Goal: Task Accomplishment & Management: Manage account settings

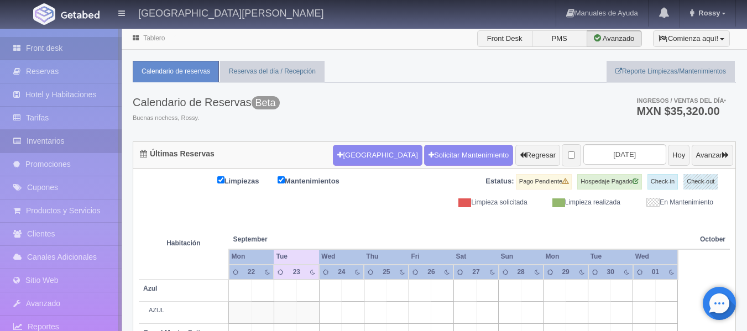
click at [54, 141] on link "Inventarios" at bounding box center [61, 141] width 122 height 23
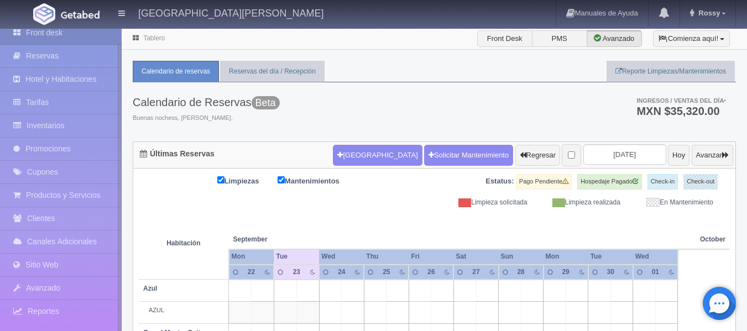
drag, startPoint x: 120, startPoint y: 225, endPoint x: 124, endPoint y: 257, distance: 31.7
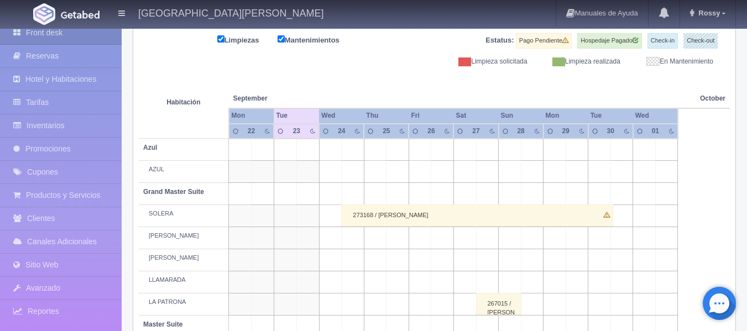
scroll to position [0, 0]
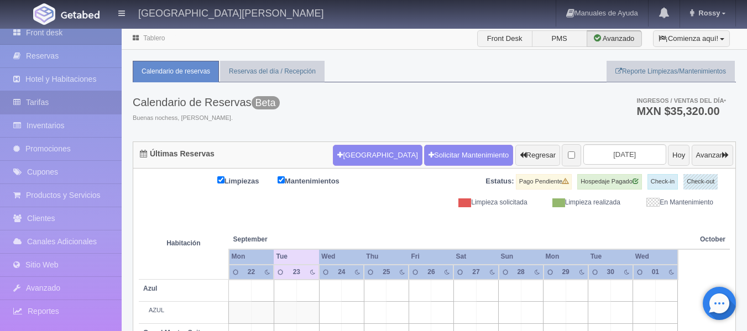
click at [53, 102] on link "Tarifas" at bounding box center [61, 102] width 122 height 23
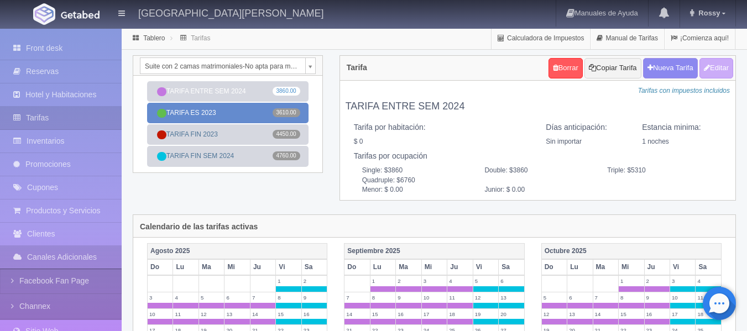
click at [232, 121] on link "TARIFA ES 2023 3610.00" at bounding box center [227, 113] width 161 height 20
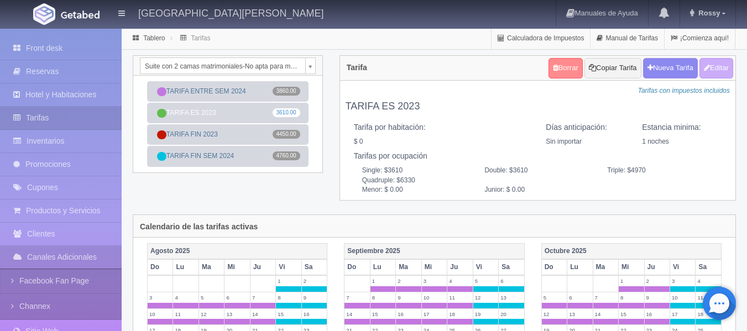
click at [557, 69] on link "Borrar" at bounding box center [565, 68] width 34 height 20
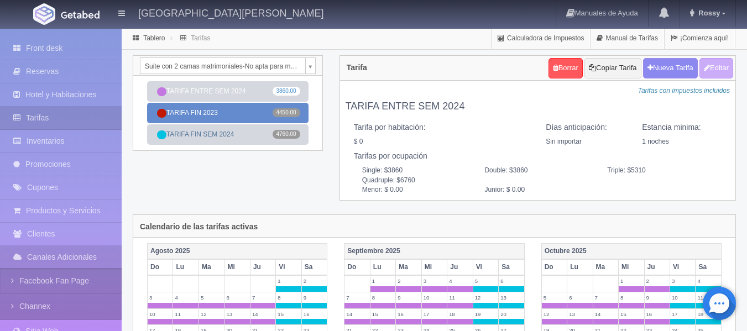
click at [219, 117] on link "TARIFA FIN 2023 4450.00" at bounding box center [227, 113] width 161 height 20
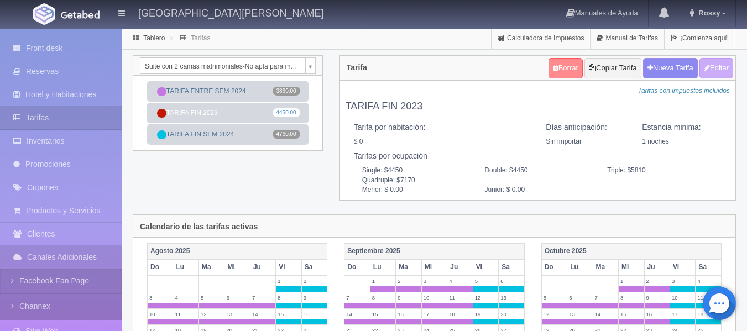
click at [563, 65] on link "Borrar" at bounding box center [565, 68] width 34 height 20
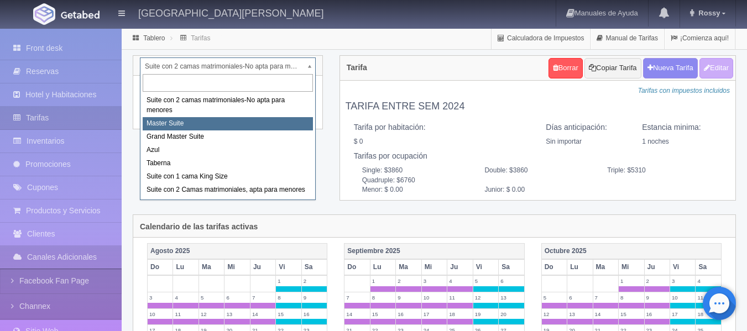
select select "1894"
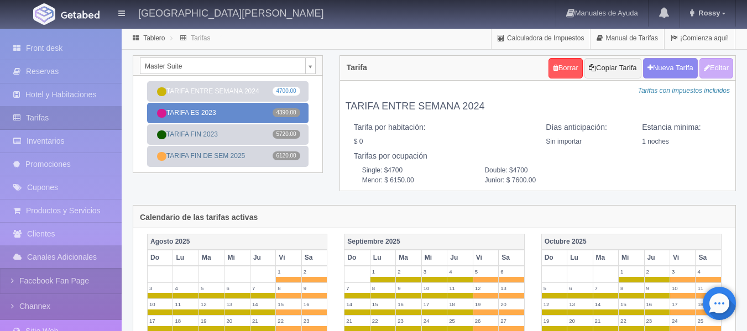
click at [224, 113] on link "TARIFA ES 2023 4390.00" at bounding box center [227, 113] width 161 height 20
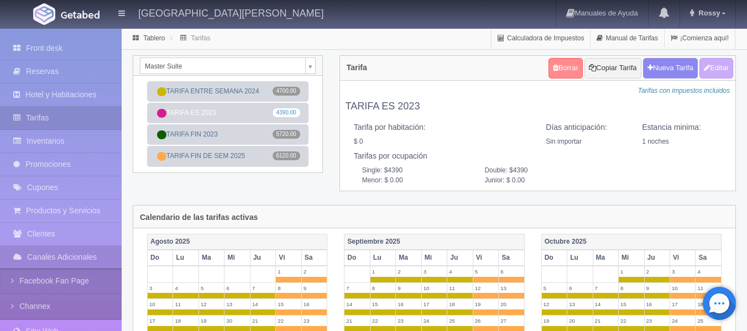
click at [559, 65] on link "Borrar" at bounding box center [565, 68] width 34 height 20
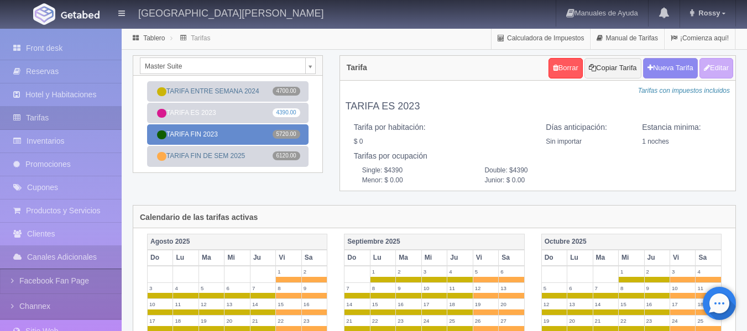
click at [239, 126] on link "TARIFA FIN 2023 5720.00" at bounding box center [227, 134] width 161 height 20
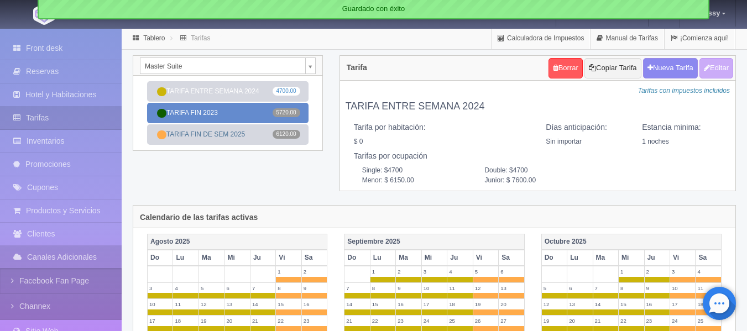
click at [231, 113] on link "TARIFA FIN 2023 5720.00" at bounding box center [227, 113] width 161 height 20
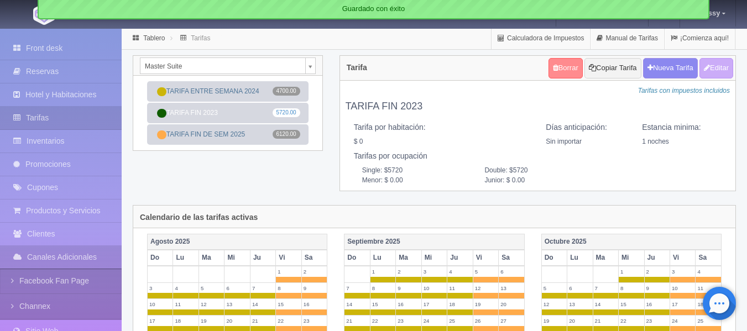
click at [561, 63] on link "Borrar" at bounding box center [565, 68] width 34 height 20
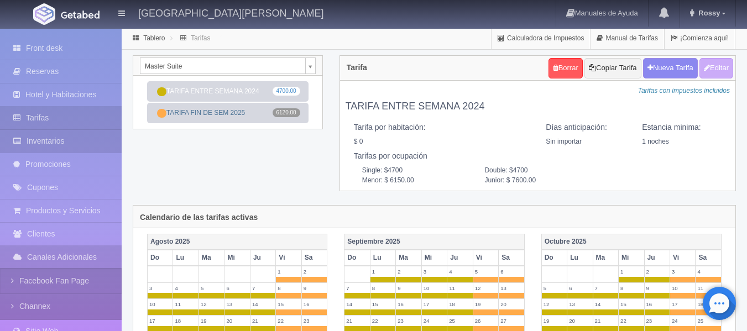
click at [75, 142] on link "Inventarios" at bounding box center [61, 141] width 122 height 23
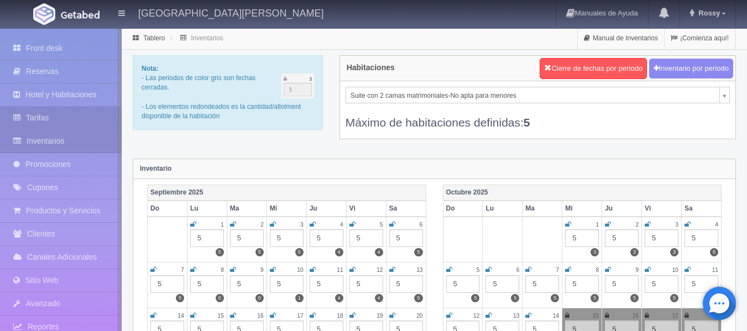
click at [59, 114] on link "Tarifas" at bounding box center [61, 118] width 122 height 23
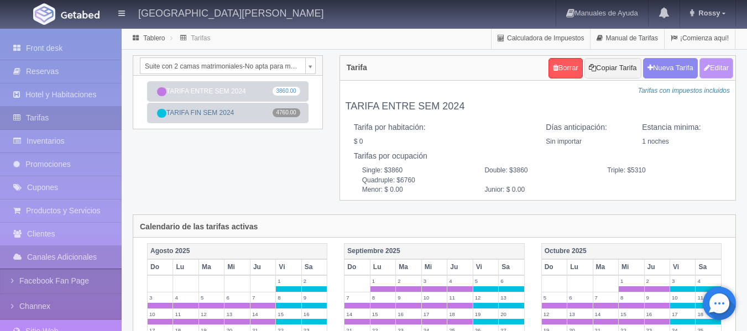
click at [706, 72] on button "Editar" at bounding box center [716, 68] width 34 height 20
type input "TARIFA ENTRE SEM 2024"
select select "0"
type input "1"
checkbox input "false"
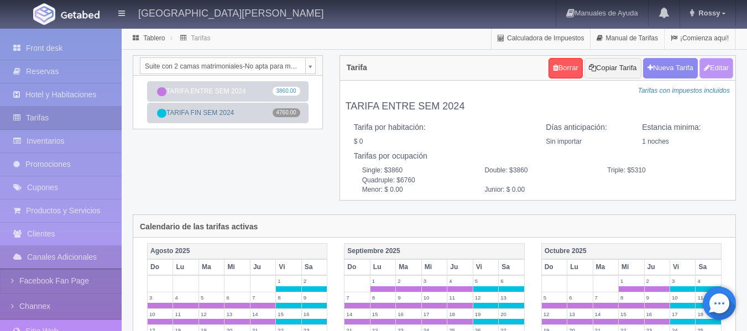
type input "3860"
type input "5310"
type input "6760"
type input "0.00"
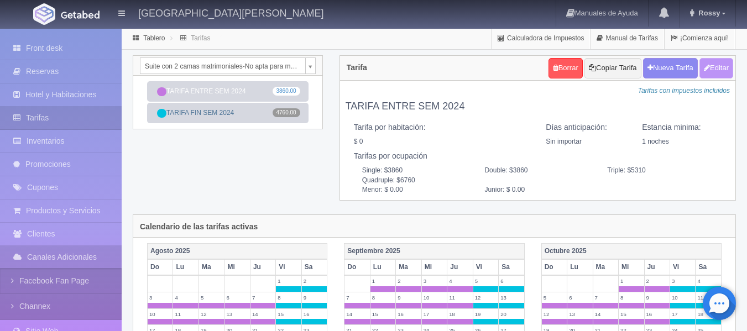
type input "0.00"
checkbox input "true"
click at [721, 68] on button "Editar" at bounding box center [716, 68] width 34 height 20
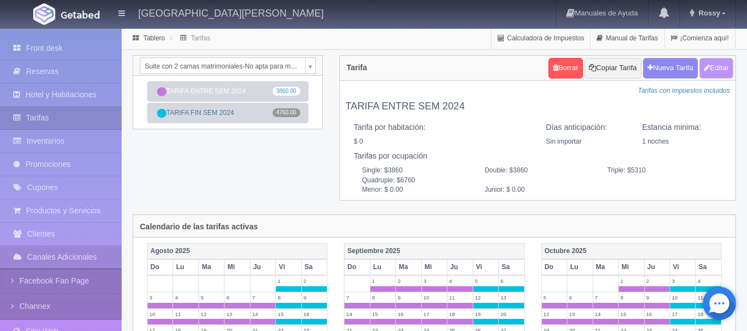
type input "TARIFA ENTRE SEM 2024"
select select "0"
type input "1"
checkbox input "false"
type input "3860"
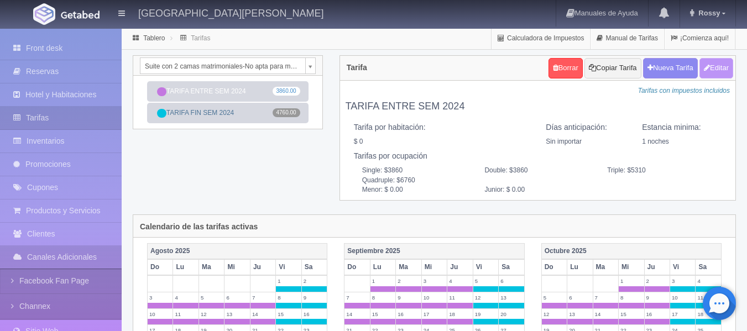
type input "3860"
type input "5310"
type input "6760"
type input "0.00"
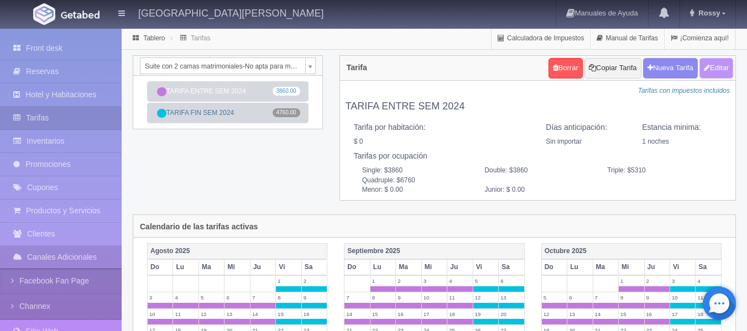
checkbox input "true"
click at [667, 72] on button "Nueva Tarifa" at bounding box center [670, 68] width 55 height 20
select select
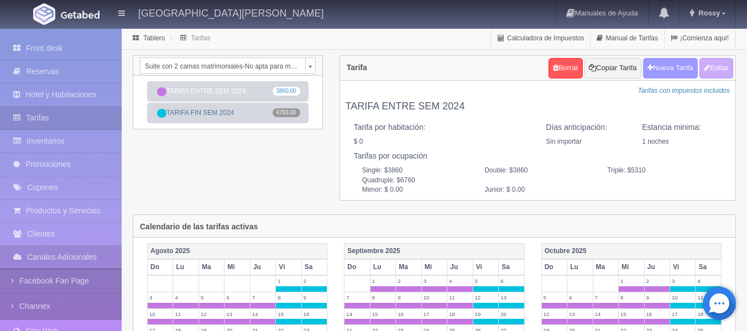
checkbox input "true"
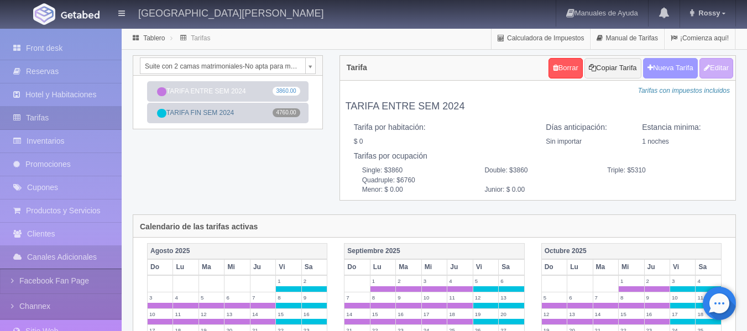
checkbox input "true"
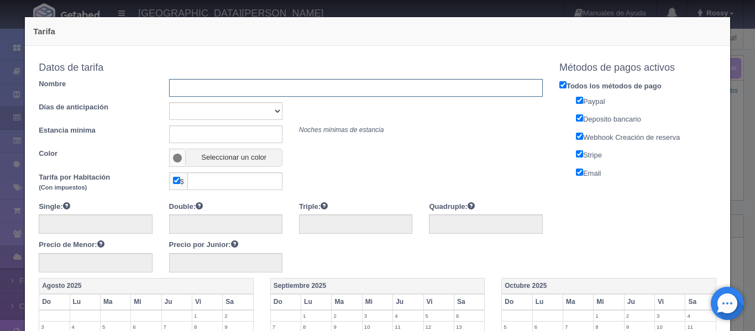
click at [215, 91] on input "text" at bounding box center [356, 88] width 374 height 18
type input "TARIFA ENTRE SEMANA 2026"
click at [248, 132] on input "text" at bounding box center [225, 134] width 113 height 18
type input "1"
click at [203, 159] on button "Seleccionar un color" at bounding box center [233, 158] width 97 height 18
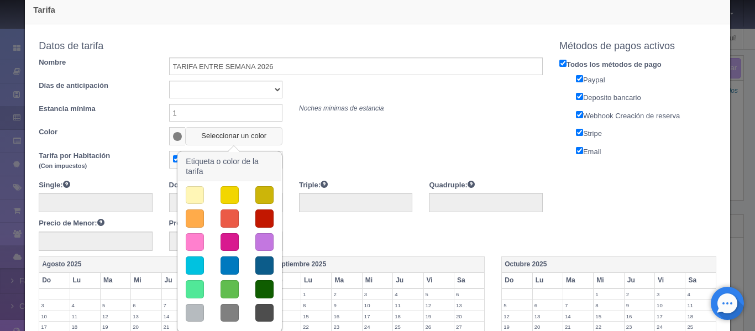
scroll to position [21, 0]
click at [228, 291] on button "button" at bounding box center [230, 290] width 18 height 18
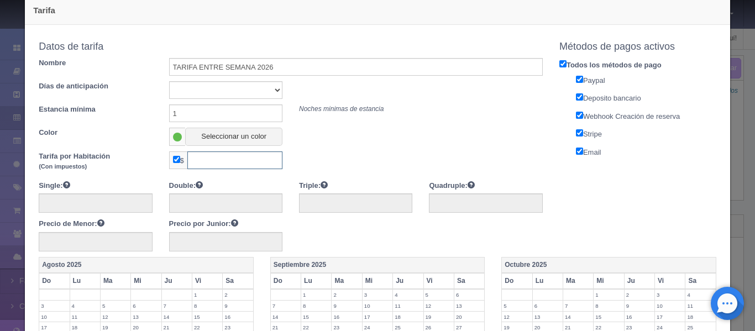
click at [230, 156] on input "text" at bounding box center [234, 160] width 95 height 18
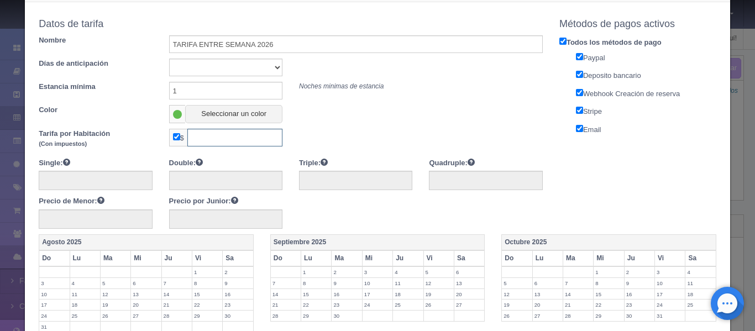
scroll to position [43, 0]
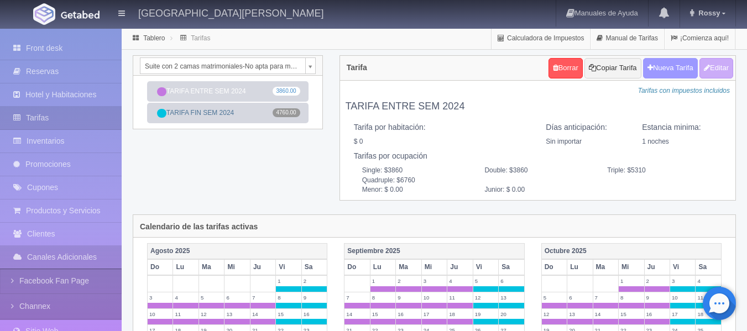
click at [678, 67] on button "Nueva Tarifa" at bounding box center [670, 68] width 55 height 20
select select
checkbox input "true"
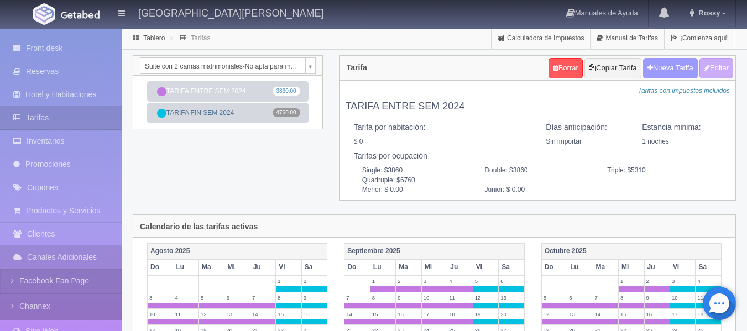
checkbox input "true"
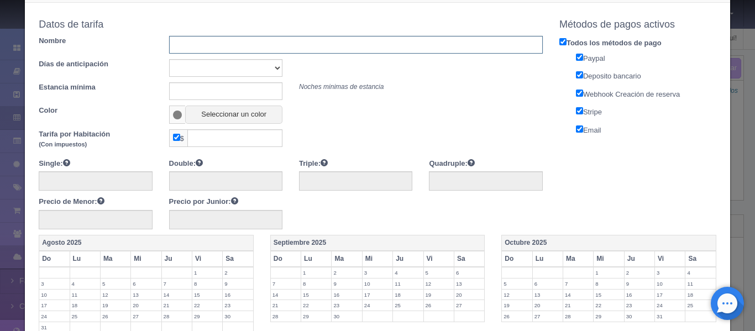
click at [318, 45] on input "text" at bounding box center [356, 45] width 374 height 18
type input "TARIFA ENTRE SEMANA 2026"
click at [243, 122] on button "Seleccionar un color" at bounding box center [233, 115] width 97 height 18
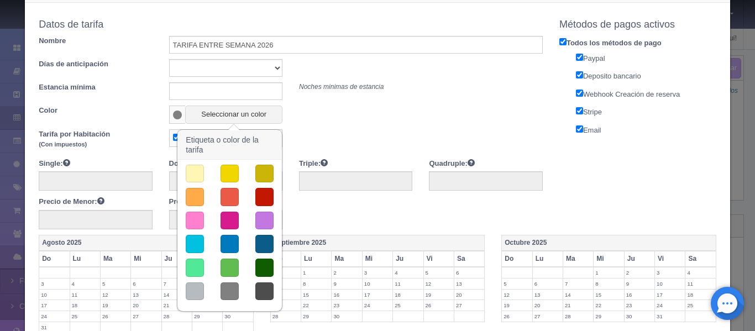
click at [230, 269] on button "button" at bounding box center [230, 268] width 18 height 18
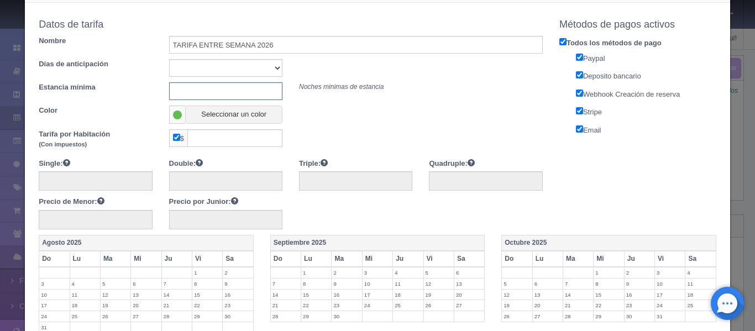
click at [227, 88] on input "text" at bounding box center [225, 91] width 113 height 18
type input "1"
click at [227, 142] on input "text" at bounding box center [234, 138] width 95 height 18
type input "4053"
click at [115, 180] on input "text" at bounding box center [95, 180] width 113 height 19
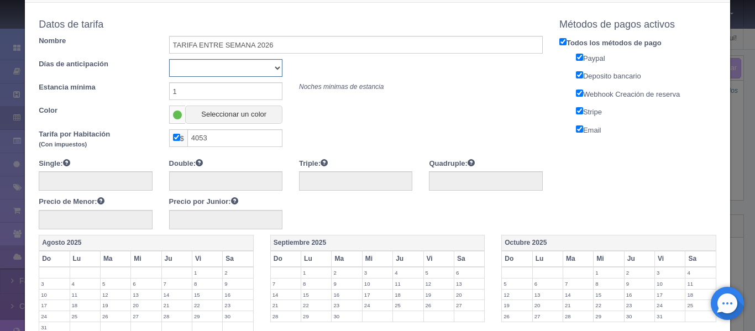
click at [176, 68] on select "Sin importar 1 2 3 4 5 6 7 8 9 10" at bounding box center [225, 68] width 113 height 18
select select "1"
click at [169, 59] on select "Sin importar 1 2 3 4 5 6 7 8 9 10" at bounding box center [225, 68] width 113 height 18
click at [221, 133] on input "4053" at bounding box center [234, 138] width 95 height 18
click at [86, 187] on input "text" at bounding box center [95, 180] width 113 height 19
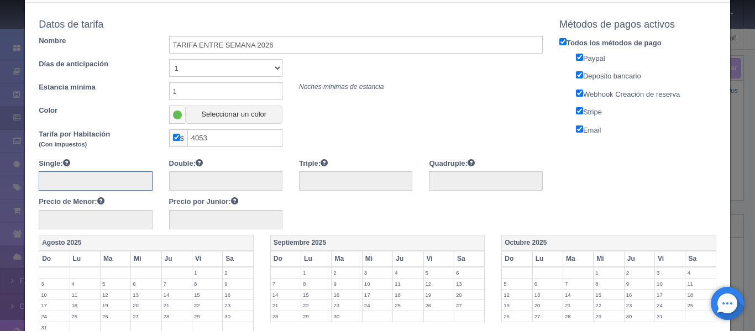
click at [86, 187] on input "text" at bounding box center [95, 180] width 113 height 19
click at [176, 140] on input "checkbox" at bounding box center [176, 137] width 7 height 7
checkbox input "false"
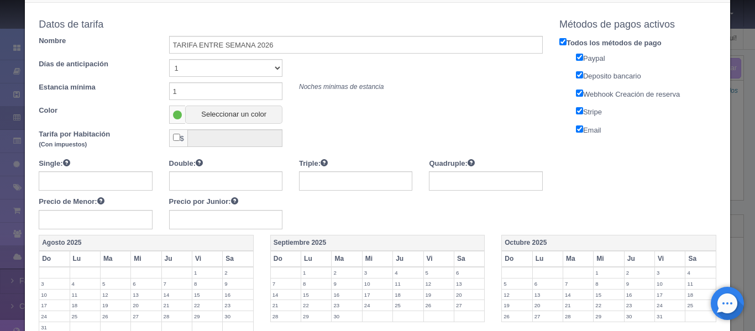
click at [176, 140] on input "checkbox" at bounding box center [176, 137] width 7 height 7
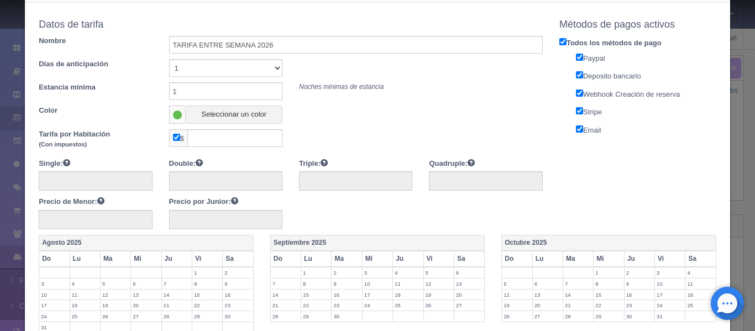
click at [176, 140] on input "checkbox" at bounding box center [176, 137] width 7 height 7
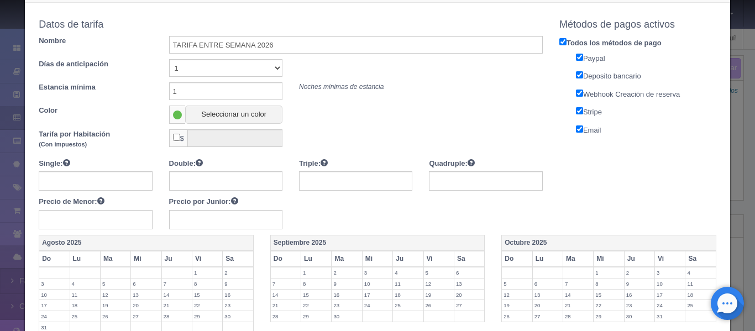
click at [176, 140] on input "checkbox" at bounding box center [176, 137] width 7 height 7
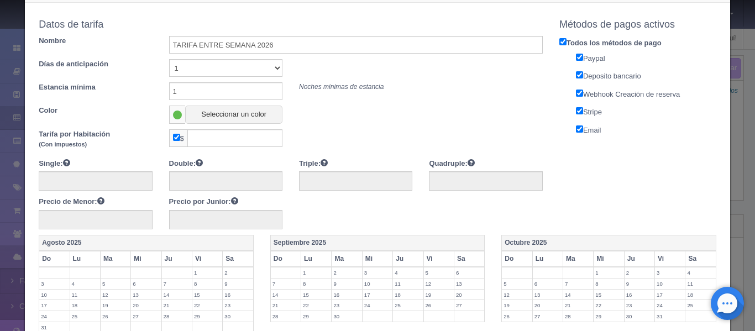
click at [176, 140] on input "checkbox" at bounding box center [176, 137] width 7 height 7
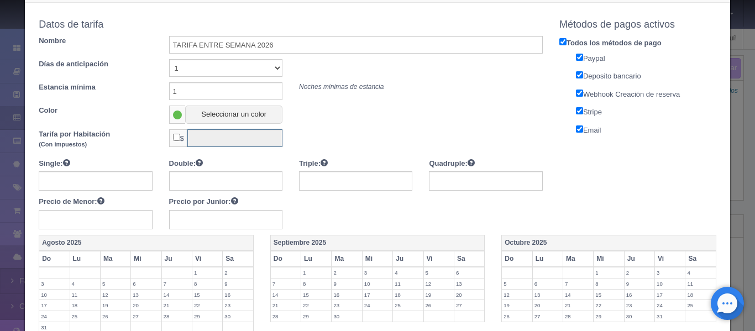
click at [215, 140] on input "text" at bounding box center [234, 138] width 95 height 18
click at [129, 177] on input "text" at bounding box center [95, 180] width 113 height 19
click at [174, 141] on input "checkbox" at bounding box center [176, 137] width 7 height 7
checkbox input "true"
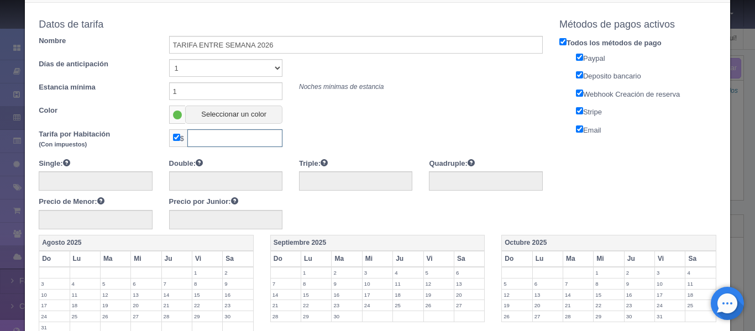
click at [212, 140] on input "text" at bounding box center [234, 138] width 95 height 18
type input "4053"
click at [112, 179] on input "text" at bounding box center [95, 180] width 113 height 19
click at [218, 141] on input "4053" at bounding box center [234, 138] width 95 height 18
click at [123, 181] on input "text" at bounding box center [95, 180] width 113 height 19
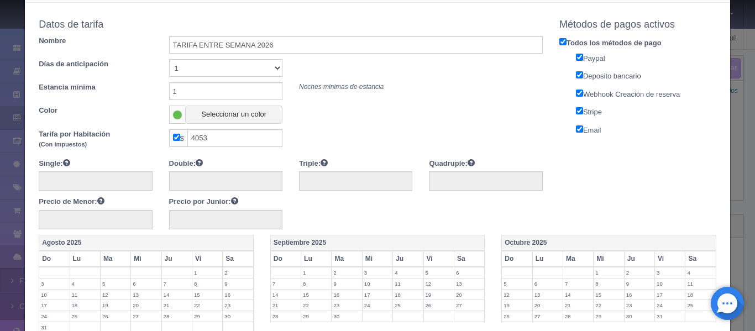
click at [176, 137] on input "checkbox" at bounding box center [176, 137] width 7 height 7
checkbox input "false"
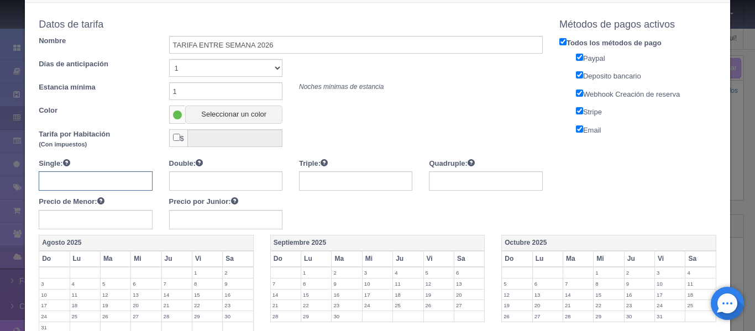
click at [127, 177] on input "text" at bounding box center [95, 180] width 113 height 19
type input "4053"
click at [86, 184] on input "4053" at bounding box center [95, 180] width 113 height 19
type input "4050"
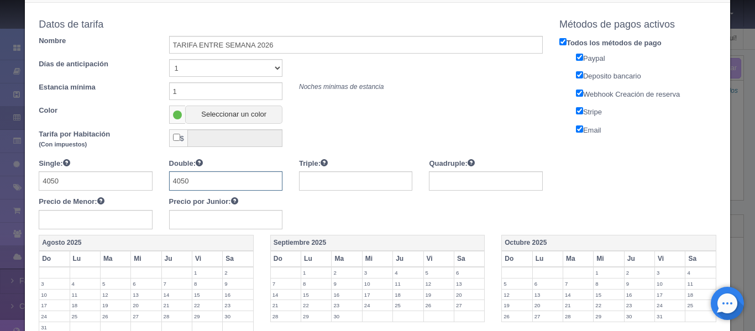
type input "4050"
type input "5570"
type input "7090"
click at [77, 223] on input "text" at bounding box center [95, 219] width 113 height 19
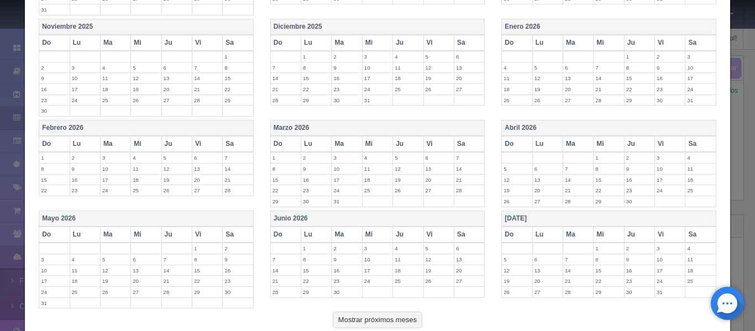
scroll to position [435, 0]
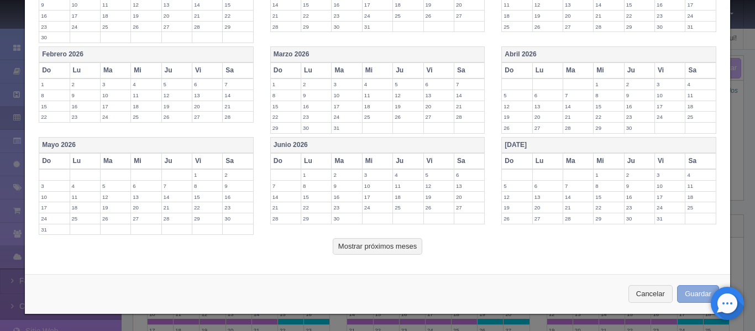
click at [702, 287] on button "Guardar" at bounding box center [698, 294] width 42 height 18
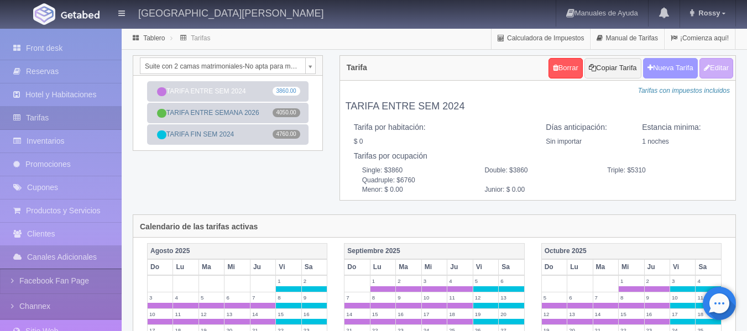
click at [661, 72] on button "Nueva Tarifa" at bounding box center [670, 68] width 55 height 20
select select
checkbox input "true"
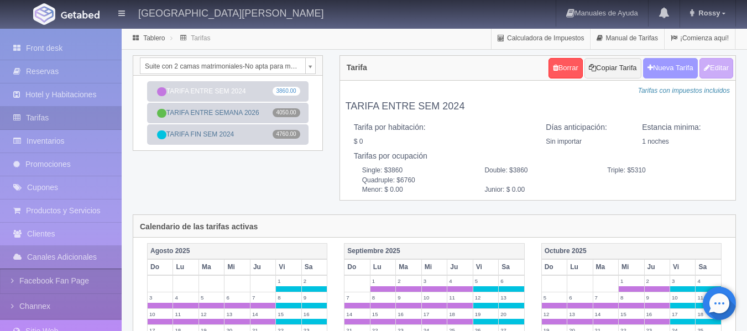
checkbox input "true"
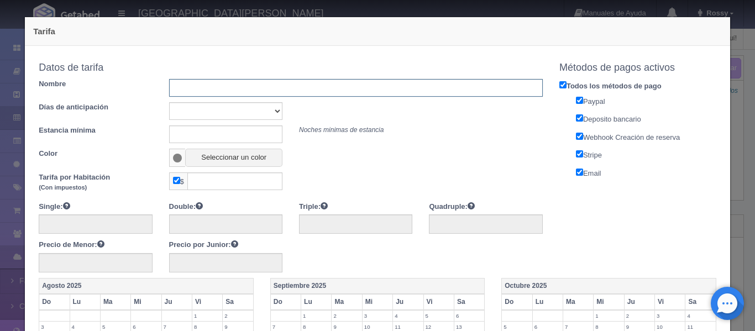
click at [291, 86] on input "text" at bounding box center [356, 88] width 374 height 18
type input "TARIFA FIN 2026"
click at [277, 114] on select "Sin importar 1 2 3 4 5 6 7 8 9 10" at bounding box center [225, 111] width 113 height 18
select select "1"
click at [169, 102] on select "Sin importar 1 2 3 4 5 6 7 8 9 10" at bounding box center [225, 111] width 113 height 18
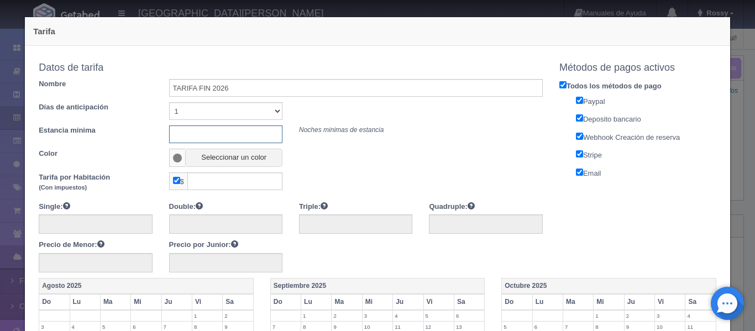
click at [208, 131] on input "text" at bounding box center [225, 134] width 113 height 18
type input "1"
click at [230, 155] on button "Seleccionar un color" at bounding box center [233, 158] width 97 height 18
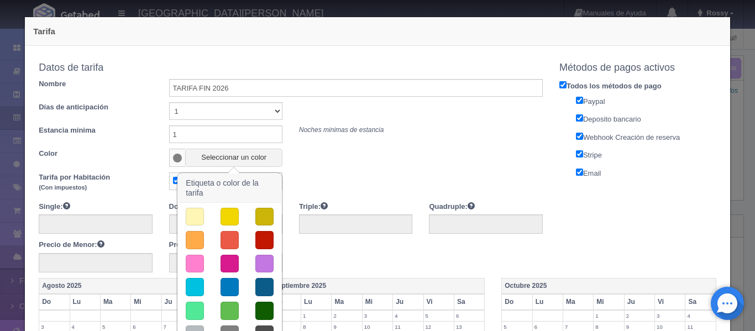
click at [226, 221] on button "button" at bounding box center [230, 217] width 18 height 18
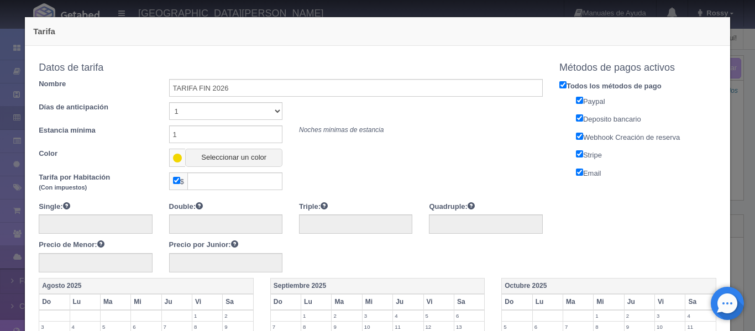
click at [174, 180] on input "checkbox" at bounding box center [176, 180] width 7 height 7
checkbox input "false"
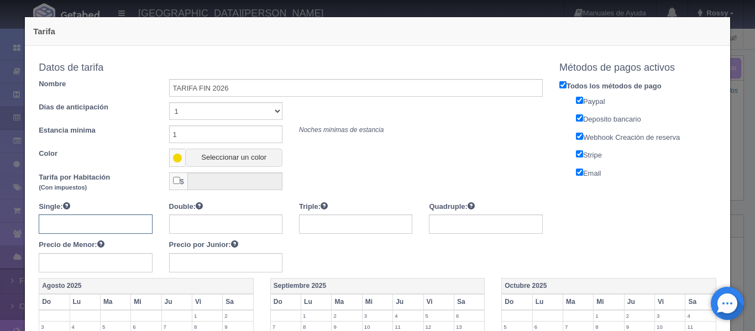
click at [102, 222] on input "text" at bounding box center [95, 224] width 113 height 19
type input "4990"
type input "6510"
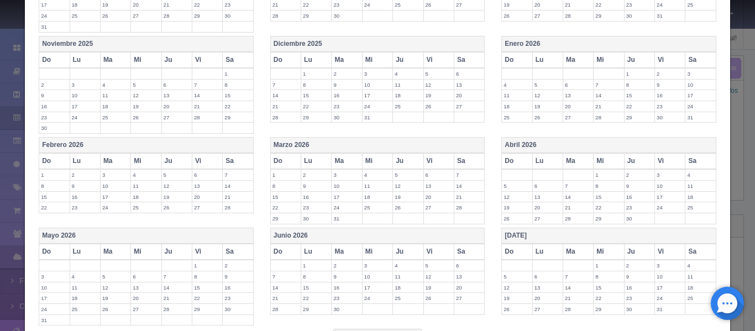
scroll to position [435, 0]
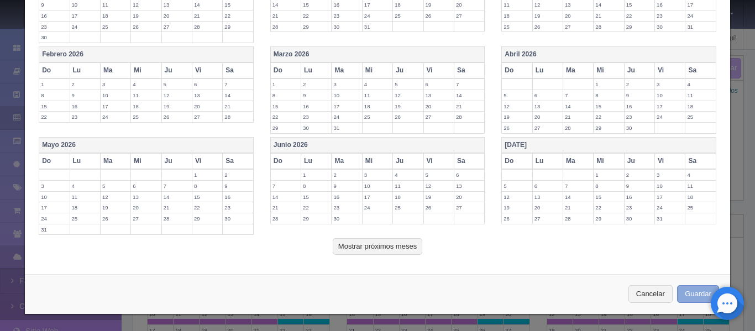
type input "8030"
click at [691, 292] on button "Guardar" at bounding box center [698, 294] width 42 height 18
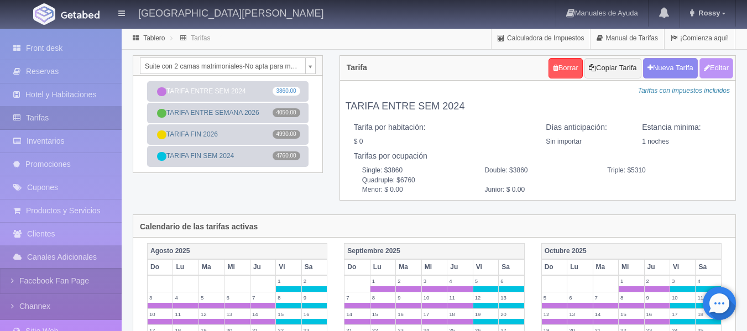
click at [729, 69] on button "Editar" at bounding box center [716, 68] width 34 height 20
type input "TARIFA ENTRE SEM 2024"
select select "0"
type input "1"
checkbox input "false"
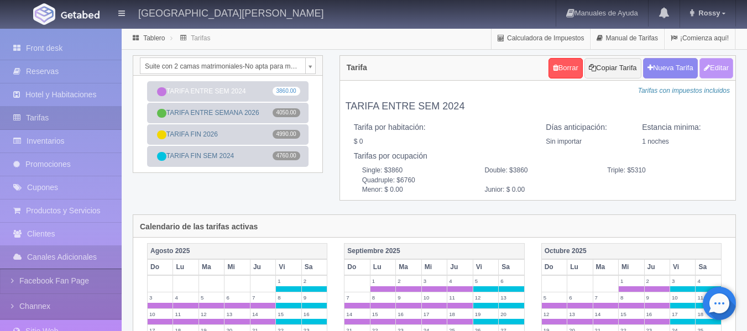
type input "3860"
type input "5310"
type input "6760"
type input "0.00"
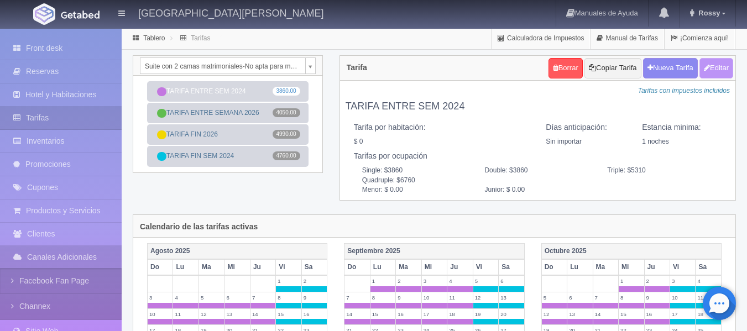
type input "0.00"
checkbox input "true"
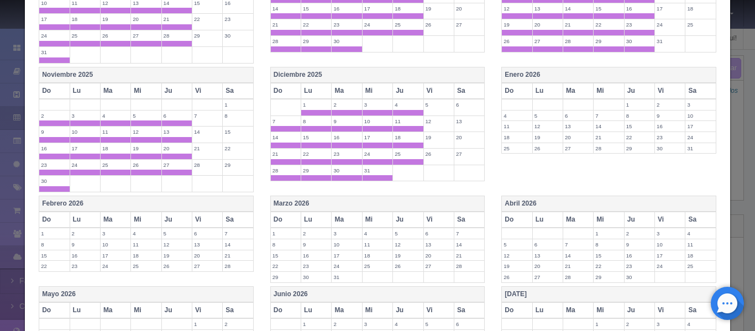
scroll to position [341, 0]
click at [576, 71] on th "Enero 2026" at bounding box center [609, 74] width 215 height 16
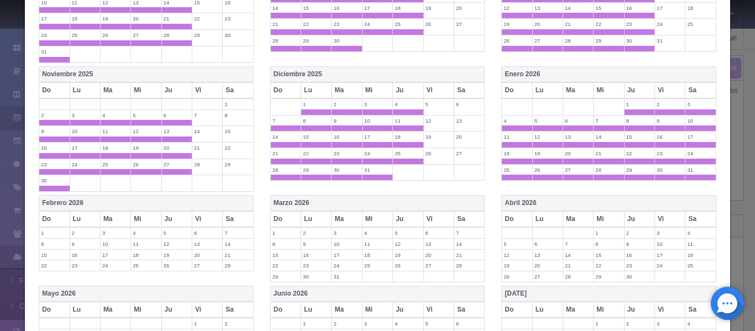
click at [576, 71] on th "Enero 2026" at bounding box center [609, 74] width 215 height 16
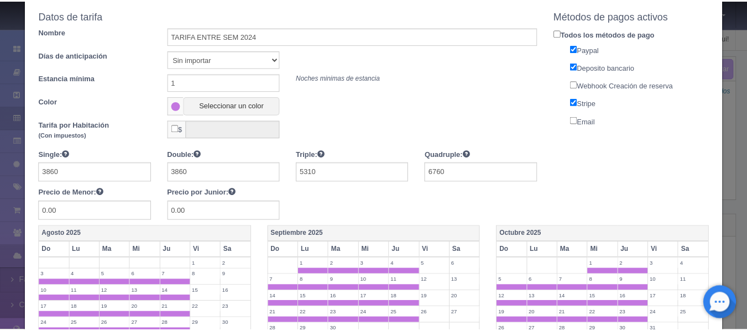
scroll to position [0, 0]
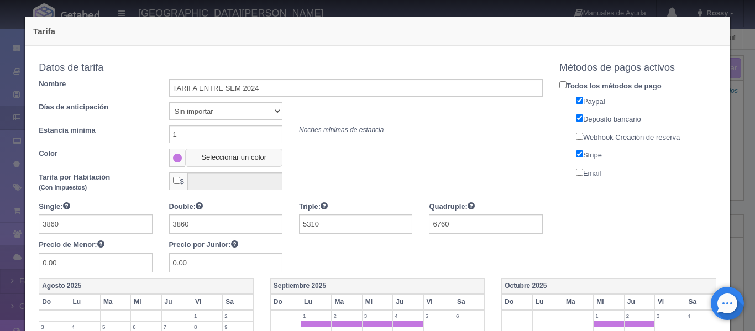
click at [215, 164] on button "Seleccionar un color" at bounding box center [233, 158] width 97 height 18
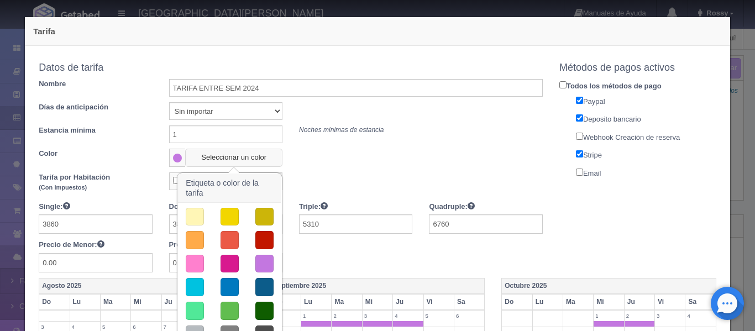
click at [259, 164] on button "Seleccionar un color" at bounding box center [233, 158] width 97 height 18
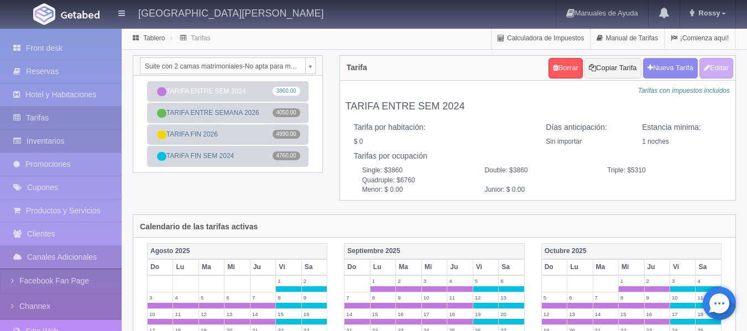
click at [86, 144] on link "Inventarios" at bounding box center [61, 141] width 122 height 23
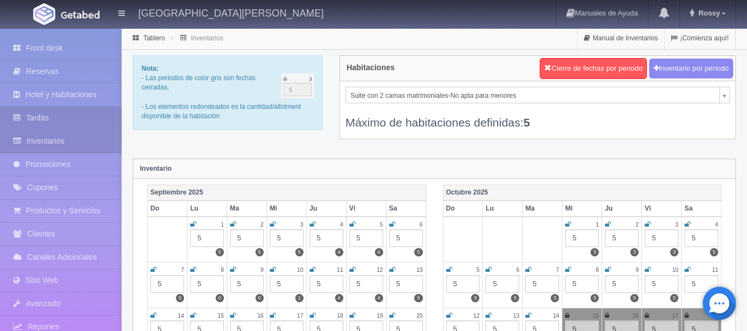
click at [43, 111] on link "Tarifas" at bounding box center [61, 118] width 122 height 23
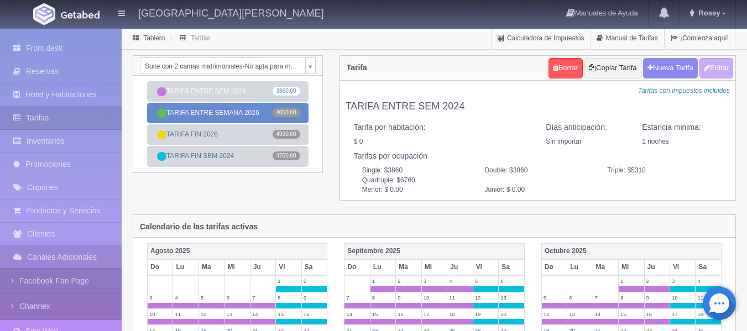
click at [248, 109] on link "TARIFA ENTRE SEMANA 2026 4050.00" at bounding box center [227, 113] width 161 height 20
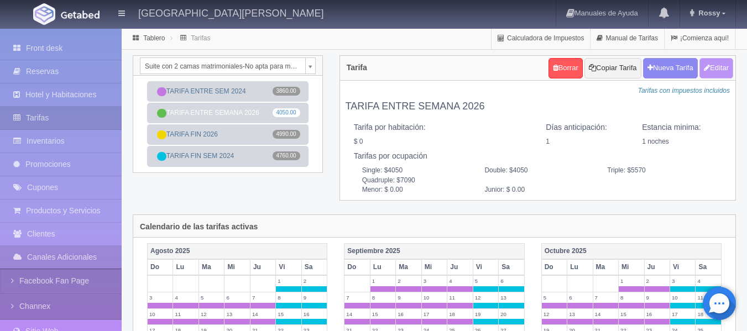
click at [719, 66] on button "Editar" at bounding box center [716, 68] width 34 height 20
type input "TARIFA ENTRE SEMANA 2026"
select select "1"
type input "1"
checkbox input "false"
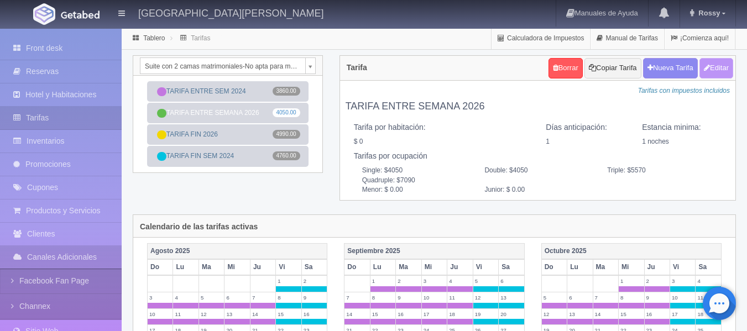
type input "4050"
type input "5570"
type input "7090"
type input "0.00"
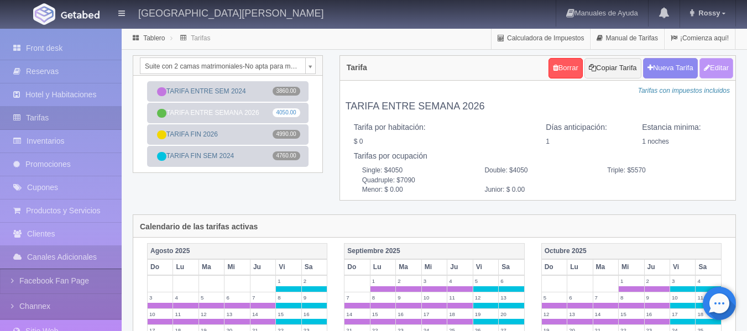
type input "0.00"
checkbox input "true"
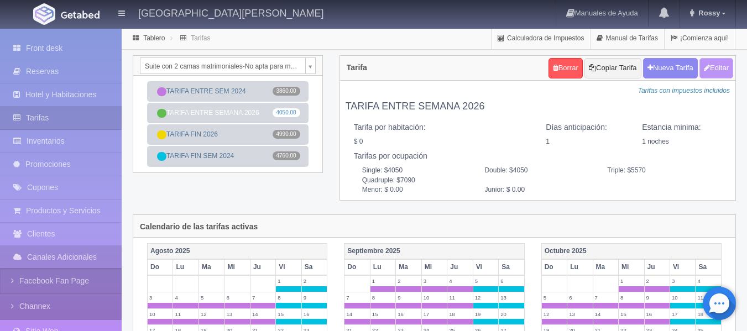
checkbox input "true"
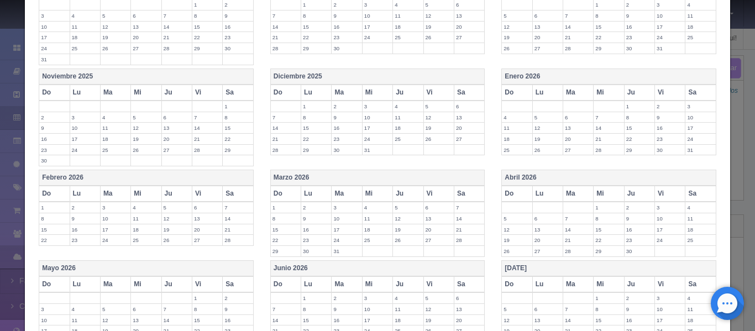
scroll to position [312, 0]
drag, startPoint x: 509, startPoint y: 107, endPoint x: 549, endPoint y: 130, distance: 46.3
click at [549, 130] on tbody "1 2 3 4 5 6 7 8 9 10 11 12 13 14 15 16 17 18 19 20 21 22 23 24 25 26 27 28 29 3…" at bounding box center [609, 127] width 215 height 55
click at [509, 89] on th "Do" at bounding box center [517, 92] width 30 height 16
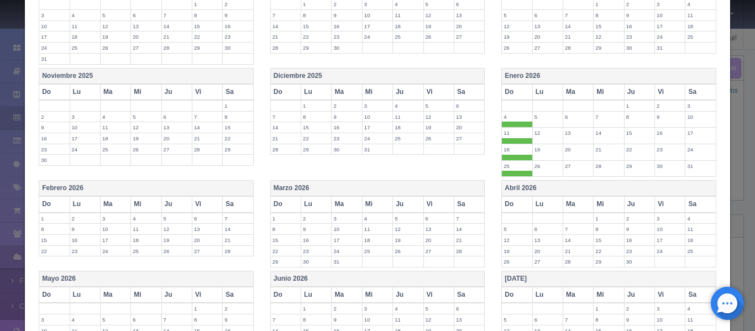
click at [542, 91] on th "Lu" at bounding box center [547, 92] width 30 height 16
click at [585, 95] on th "Ma" at bounding box center [578, 92] width 30 height 16
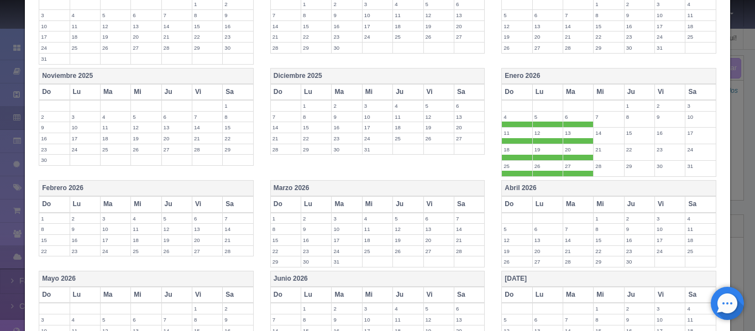
click at [608, 95] on th "Mi" at bounding box center [609, 92] width 30 height 16
click at [626, 95] on th "Ju" at bounding box center [639, 92] width 30 height 16
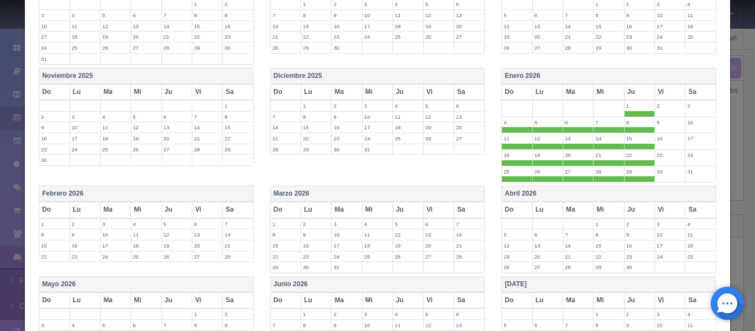
click at [53, 210] on th "Do" at bounding box center [54, 210] width 30 height 16
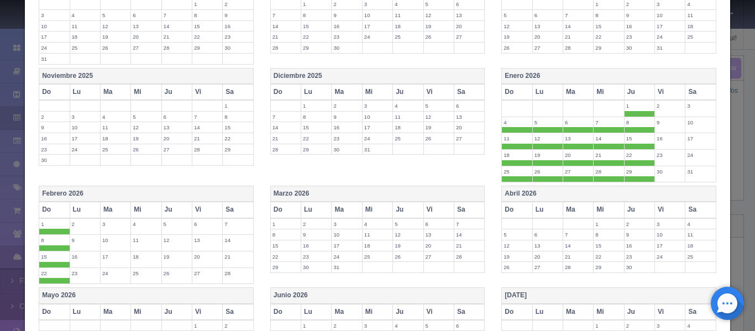
click at [79, 209] on th "Lu" at bounding box center [85, 210] width 30 height 16
click at [107, 206] on th "Ma" at bounding box center [115, 210] width 30 height 16
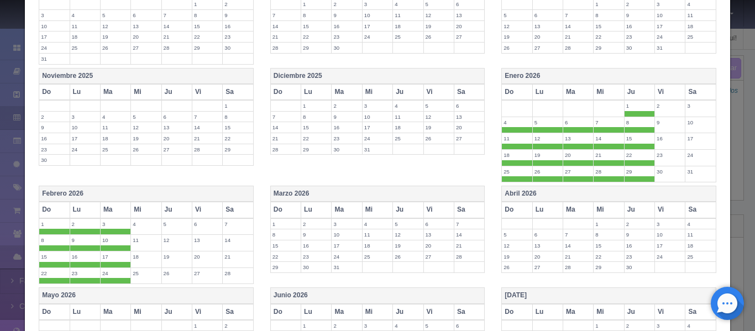
click at [136, 208] on th "Mi" at bounding box center [146, 210] width 30 height 16
click at [172, 212] on th "Ju" at bounding box center [176, 210] width 30 height 16
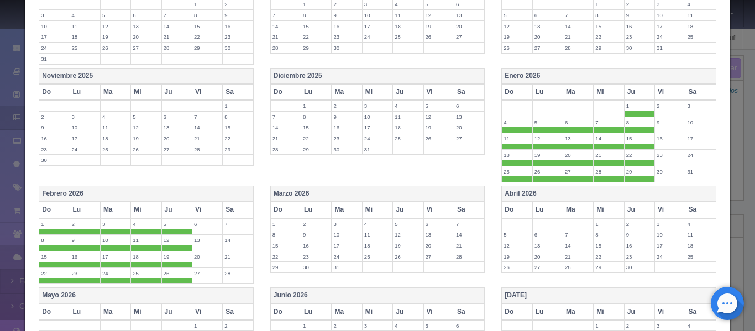
click at [276, 211] on th "Do" at bounding box center [285, 210] width 30 height 16
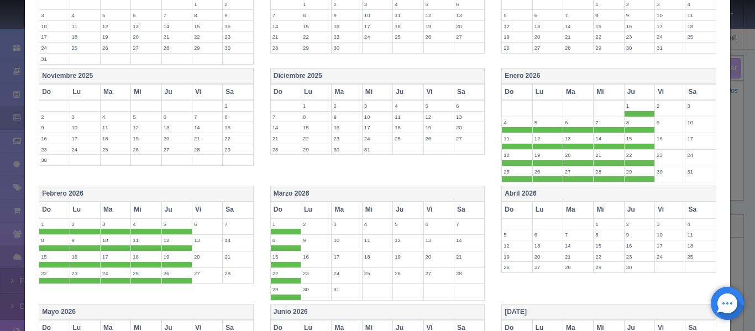
click at [322, 211] on th "Lu" at bounding box center [316, 210] width 30 height 16
click at [348, 210] on th "Ma" at bounding box center [347, 210] width 30 height 16
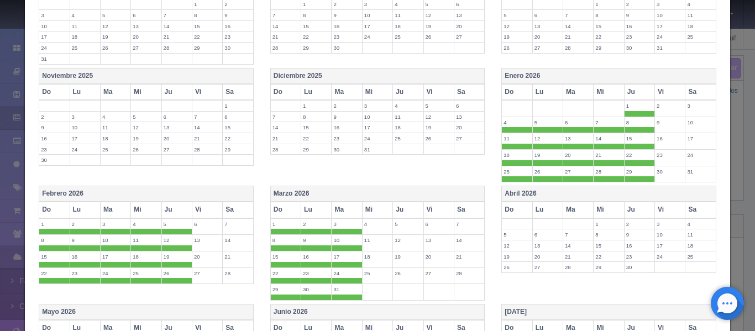
click at [366, 210] on th "Mi" at bounding box center [377, 210] width 30 height 16
click at [400, 211] on th "Ju" at bounding box center [408, 210] width 30 height 16
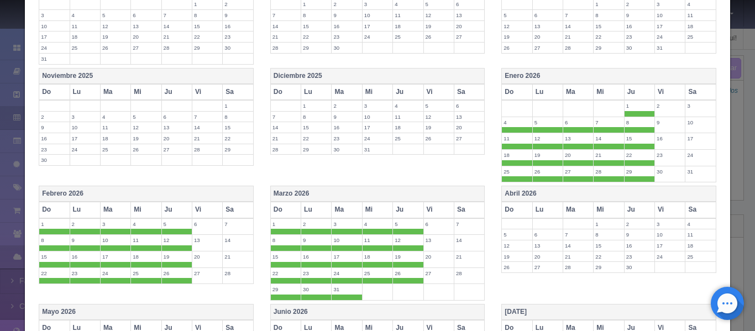
scroll to position [479, 0]
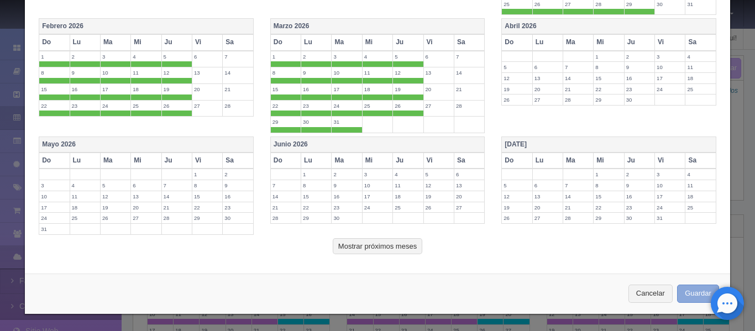
click at [702, 295] on button "Guardar" at bounding box center [698, 294] width 42 height 18
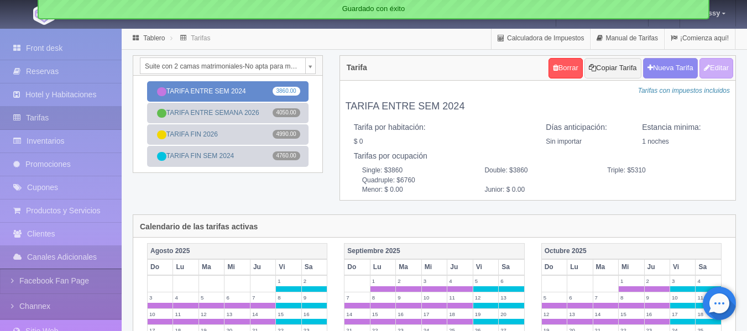
click at [226, 96] on link "TARIFA ENTRE SEM 2024 3860.00" at bounding box center [227, 91] width 161 height 20
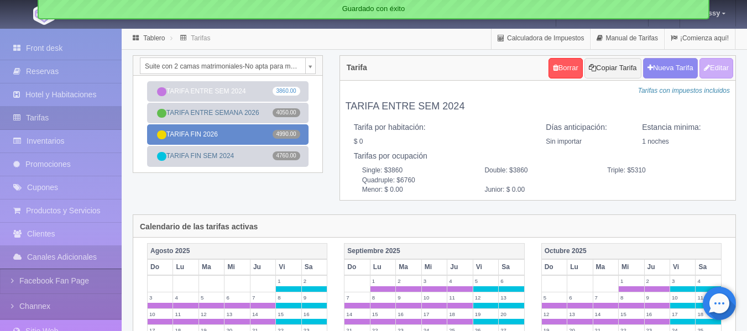
click at [223, 138] on link "TARIFA FIN 2026 4990.00" at bounding box center [227, 134] width 161 height 20
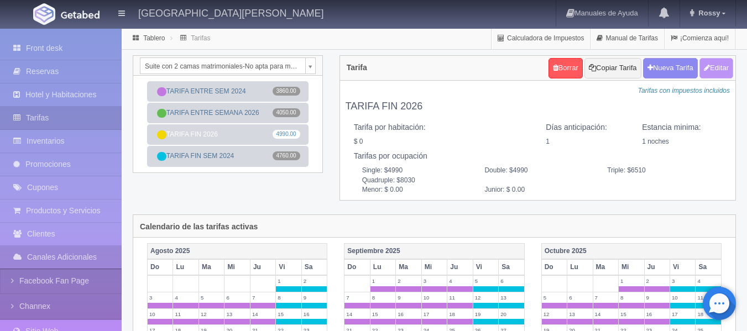
click at [726, 72] on button "Editar" at bounding box center [716, 68] width 34 height 20
type input "TARIFA FIN 2026"
select select "1"
type input "1"
checkbox input "false"
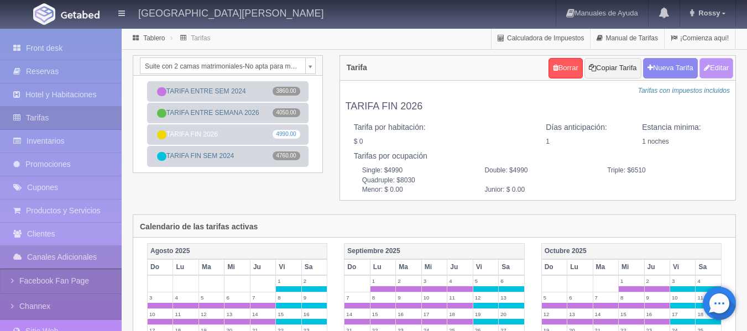
type input "4990"
type input "6510"
type input "8030"
type input "0.00"
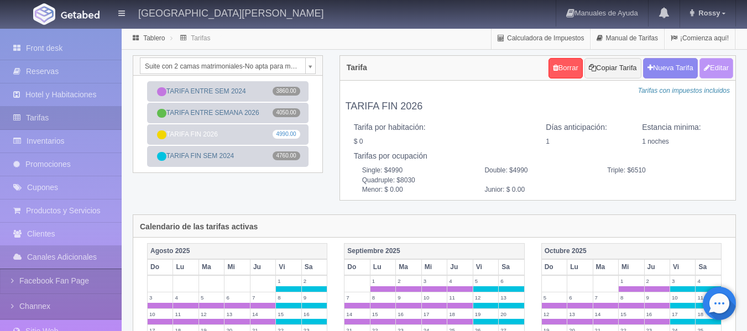
type input "0.00"
checkbox input "true"
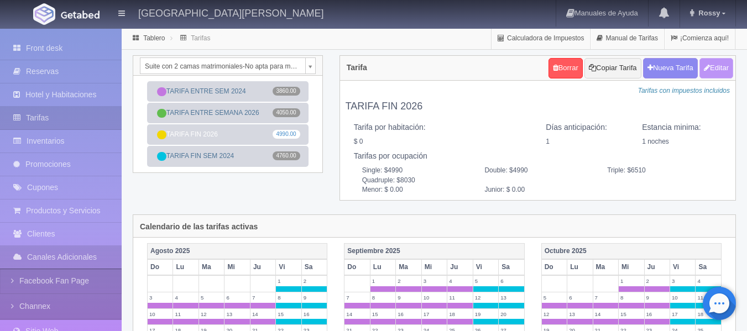
checkbox input "true"
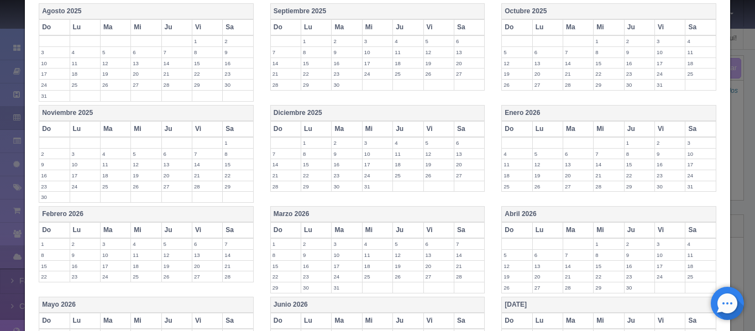
scroll to position [275, 0]
click at [661, 130] on th "Vi" at bounding box center [670, 129] width 30 height 16
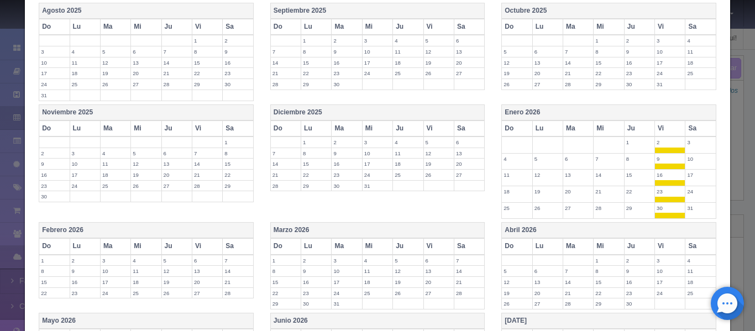
click at [703, 130] on th "Sa" at bounding box center [701, 129] width 30 height 16
click at [210, 244] on th "Vi" at bounding box center [207, 246] width 30 height 16
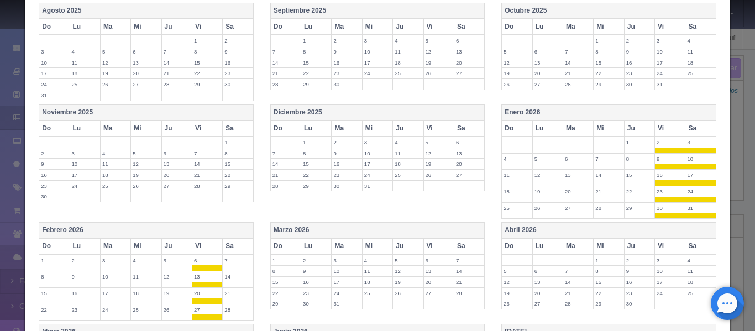
click at [244, 244] on th "Sa" at bounding box center [238, 246] width 30 height 16
click at [432, 244] on th "Vi" at bounding box center [438, 246] width 30 height 16
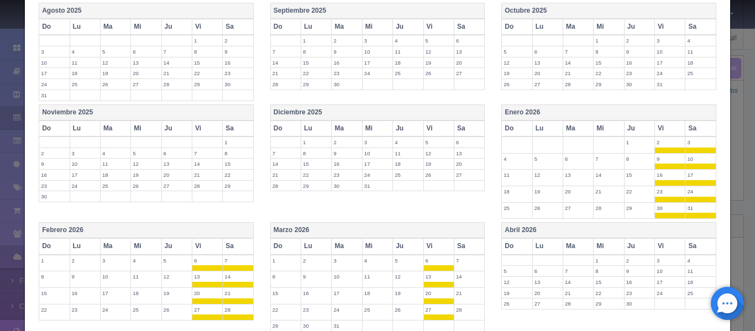
click at [463, 246] on th "Sa" at bounding box center [469, 246] width 30 height 16
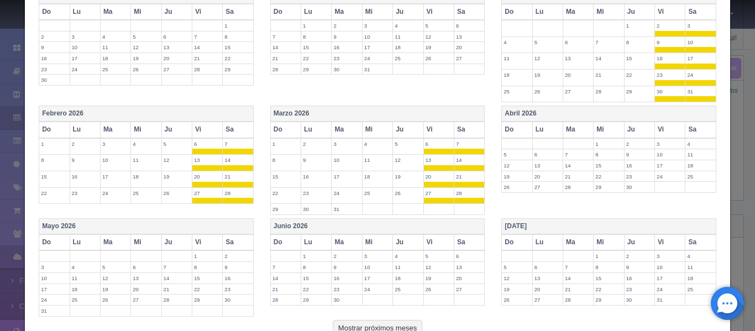
scroll to position [474, 0]
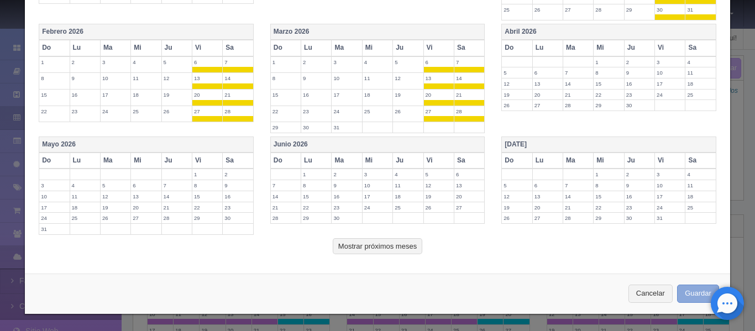
click at [686, 285] on button "Guardar" at bounding box center [698, 294] width 42 height 18
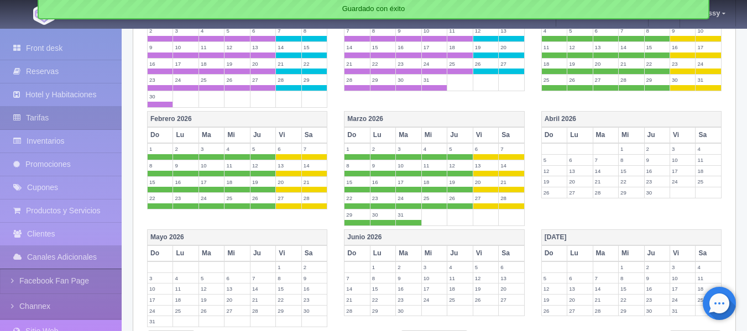
scroll to position [402, 0]
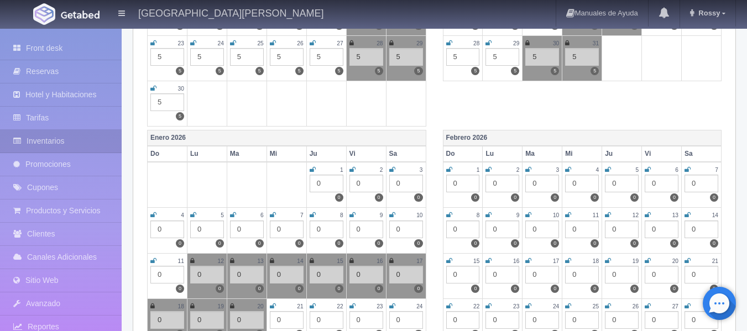
scroll to position [630, 0]
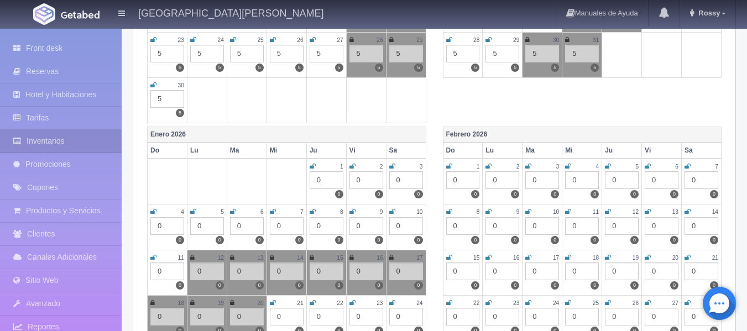
click at [326, 222] on div "0" at bounding box center [327, 226] width 34 height 18
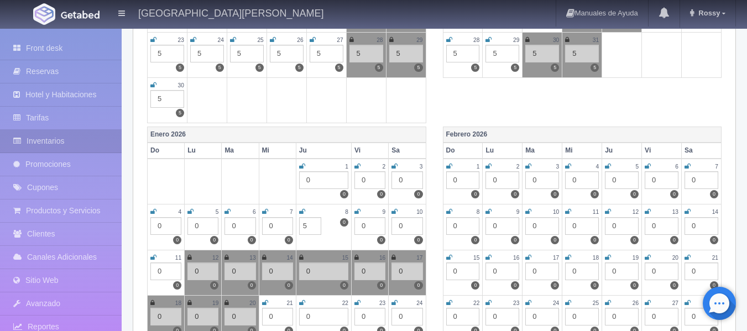
type input "5"
click at [310, 223] on input "5" at bounding box center [310, 226] width 22 height 18
type input "0"
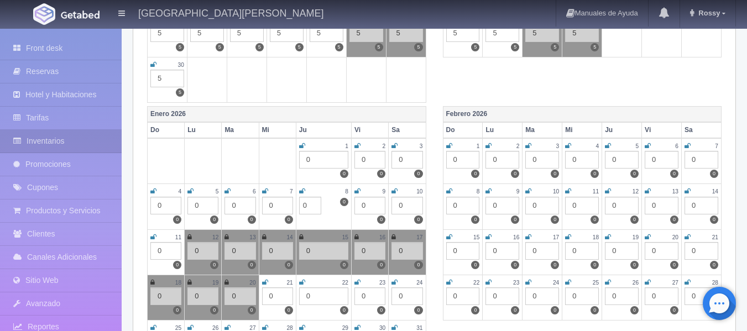
scroll to position [674, 0]
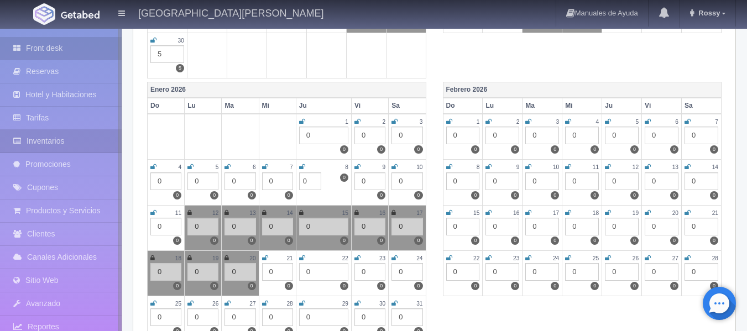
click at [71, 53] on link "Front desk" at bounding box center [61, 48] width 122 height 23
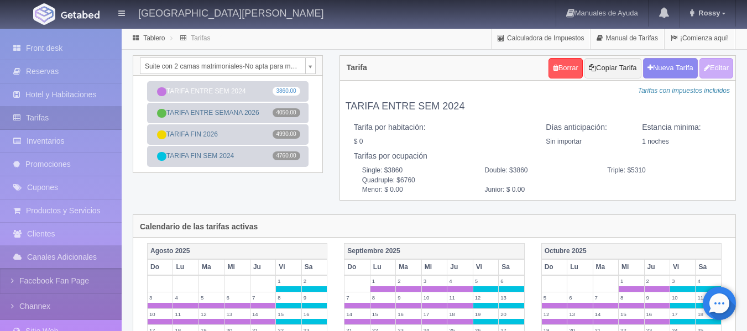
scroll to position [402, 0]
